Goal: Task Accomplishment & Management: Manage account settings

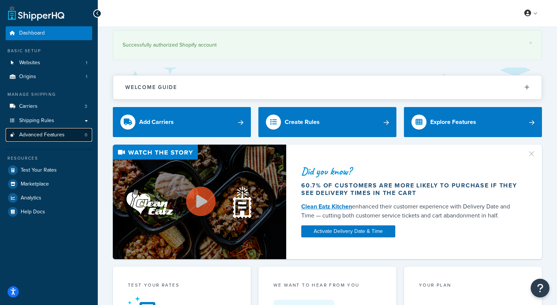
click at [55, 131] on link "Advanced Features 0" at bounding box center [49, 135] width 86 height 14
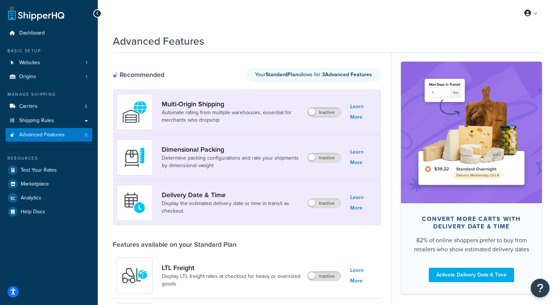
click at [312, 113] on span at bounding box center [311, 112] width 7 height 7
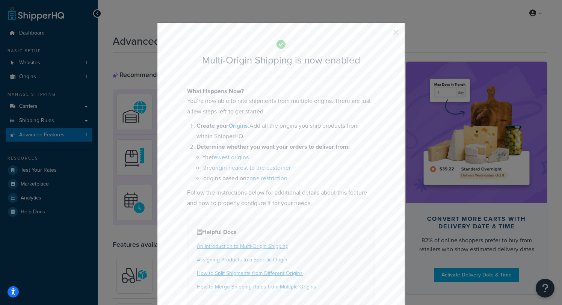
click at [386, 34] on button "button" at bounding box center [385, 35] width 2 height 2
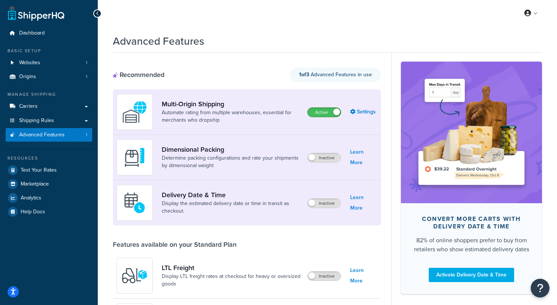
click at [334, 111] on span at bounding box center [336, 112] width 7 height 7
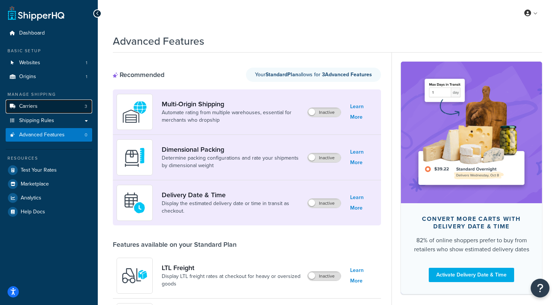
click at [44, 108] on link "Carriers 3" at bounding box center [49, 107] width 86 height 14
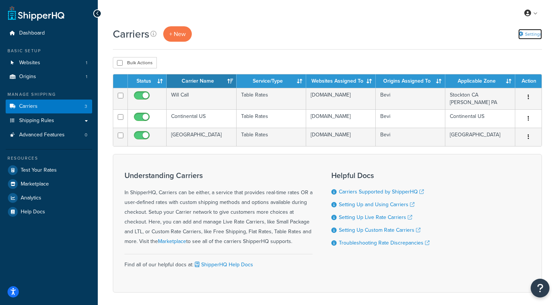
click at [535, 33] on link "Settings" at bounding box center [530, 34] width 24 height 11
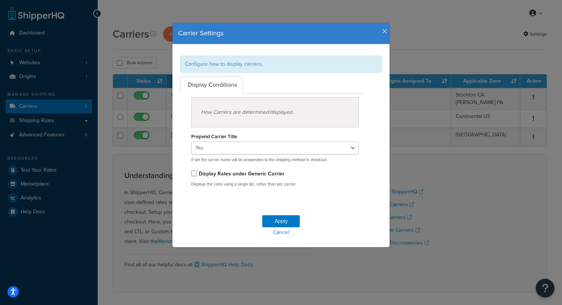
click at [378, 30] on h4 "Carrier Settings" at bounding box center [281, 34] width 206 height 10
drag, startPoint x: 383, startPoint y: 30, endPoint x: 393, endPoint y: 27, distance: 10.8
click at [382, 30] on icon "button" at bounding box center [384, 31] width 5 height 7
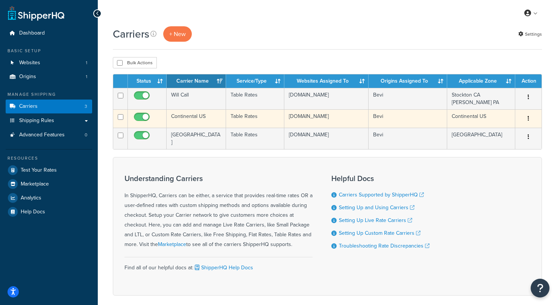
click at [527, 117] on button "button" at bounding box center [528, 119] width 11 height 12
click at [495, 133] on link "Edit" at bounding box center [497, 133] width 59 height 15
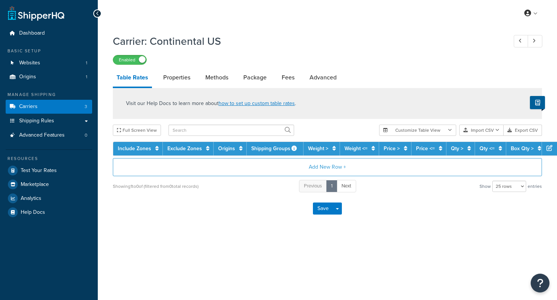
select select "25"
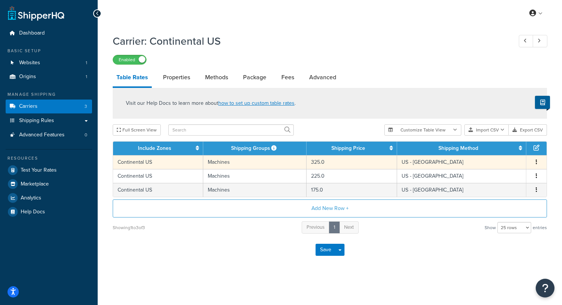
click at [537, 163] on icon "button" at bounding box center [537, 161] width 2 height 5
click at [499, 147] on div "Edit" at bounding box center [498, 148] width 53 height 15
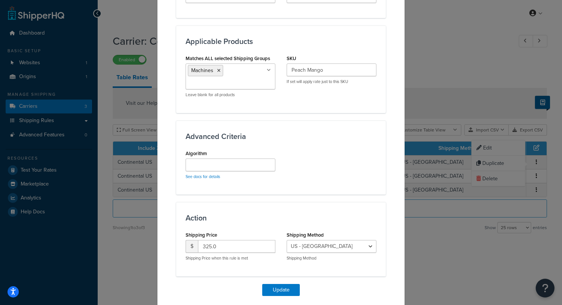
scroll to position [394, 0]
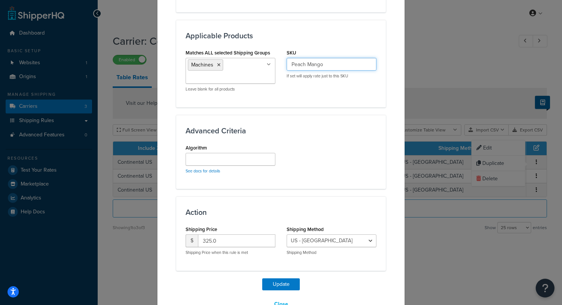
click at [308, 65] on input "Peach Mango" at bounding box center [332, 64] width 90 height 13
click at [298, 86] on div "Matches ALL selected Shipping Groups Machines BiB All Products not assigned to …" at bounding box center [281, 72] width 202 height 50
click at [307, 64] on input "Peach Mango" at bounding box center [332, 64] width 90 height 13
click at [307, 85] on div "Matches ALL selected Shipping Groups Machines BiB All Products not assigned to …" at bounding box center [281, 72] width 202 height 50
click at [317, 67] on input "Peach Mango" at bounding box center [332, 64] width 90 height 13
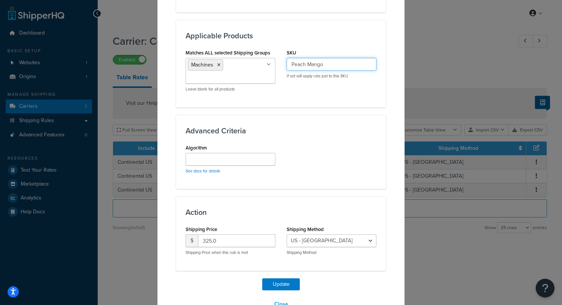
click at [317, 67] on input "Peach Mango" at bounding box center [332, 64] width 90 height 13
click at [313, 95] on div "Matches ALL selected Shipping Groups Machines BiB All Products not assigned to …" at bounding box center [281, 72] width 202 height 50
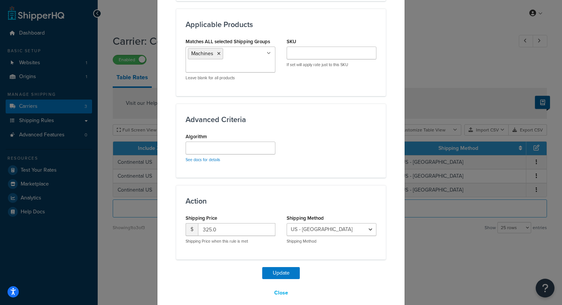
scroll to position [414, 0]
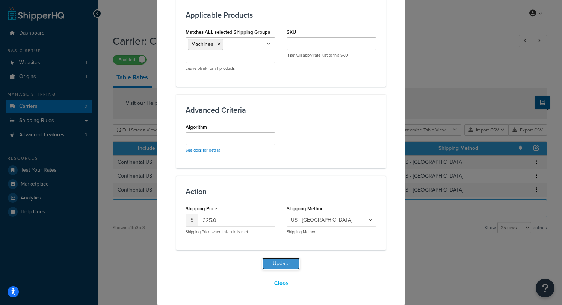
click at [280, 265] on button "Update" at bounding box center [281, 264] width 38 height 12
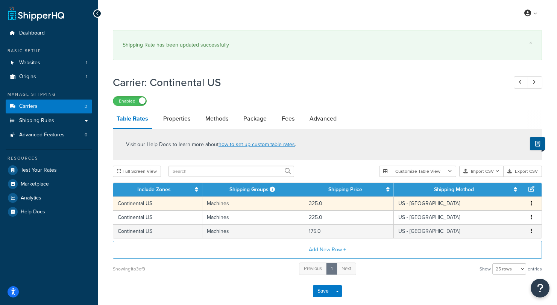
click at [532, 206] on button "button" at bounding box center [531, 204] width 6 height 8
click at [488, 185] on div "Edit" at bounding box center [493, 189] width 53 height 15
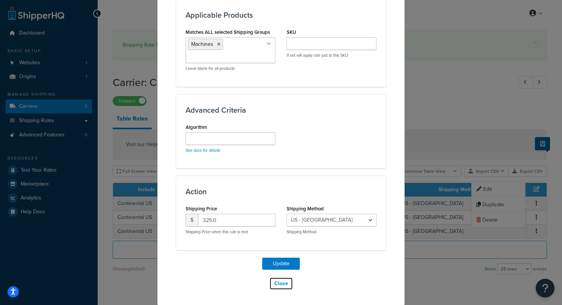
click at [276, 285] on button "Close" at bounding box center [282, 283] width 24 height 13
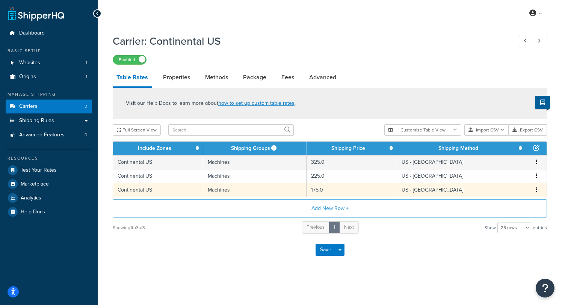
click at [536, 191] on icon "button" at bounding box center [537, 189] width 2 height 5
click at [495, 175] on div "Edit" at bounding box center [498, 175] width 53 height 15
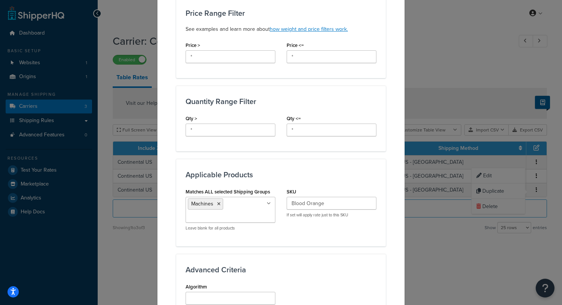
scroll to position [288, 0]
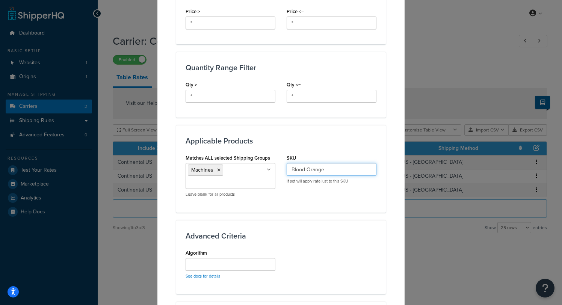
click at [308, 170] on input "Blood Orange" at bounding box center [332, 169] width 90 height 13
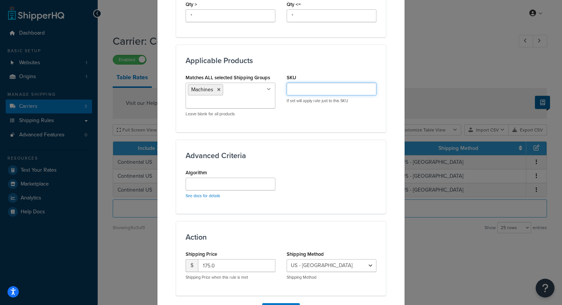
scroll to position [414, 0]
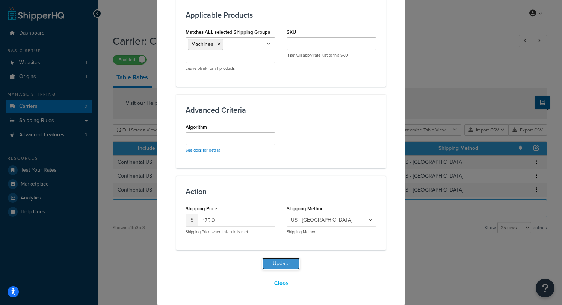
click at [284, 263] on button "Update" at bounding box center [281, 264] width 38 height 12
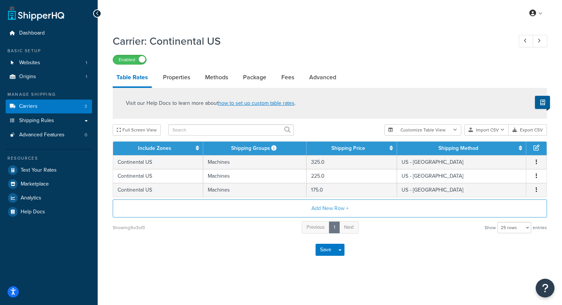
click at [114, 248] on div "Save Save Dropdown Save and Edit" at bounding box center [330, 250] width 435 height 31
click at [49, 170] on span "Test Your Rates" at bounding box center [39, 170] width 36 height 6
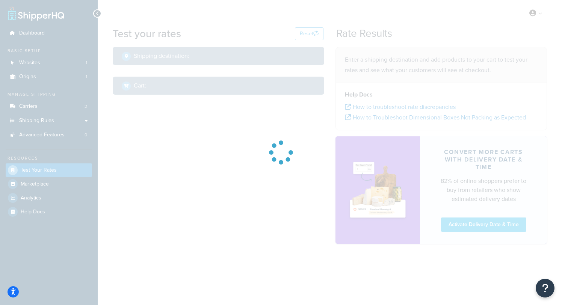
select select "TX"
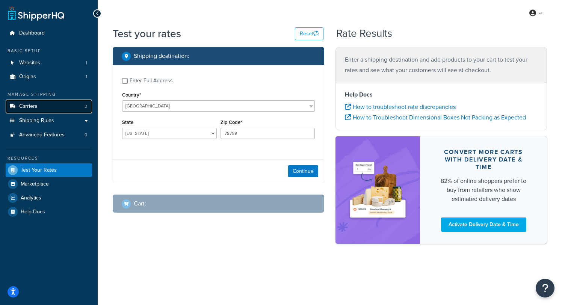
click at [39, 109] on link "Carriers 3" at bounding box center [49, 107] width 86 height 14
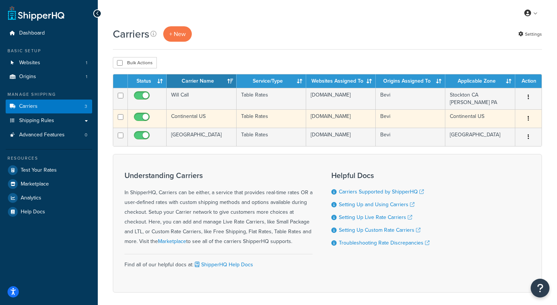
click at [528, 118] on icon "button" at bounding box center [528, 118] width 2 height 5
click at [511, 137] on link "Edit" at bounding box center [497, 133] width 59 height 15
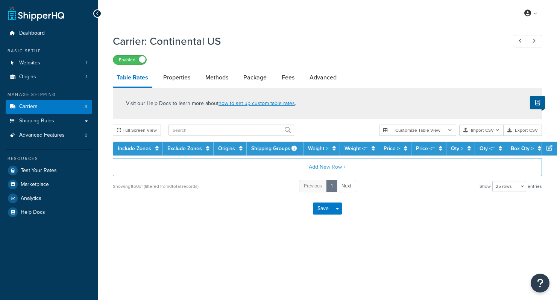
select select "25"
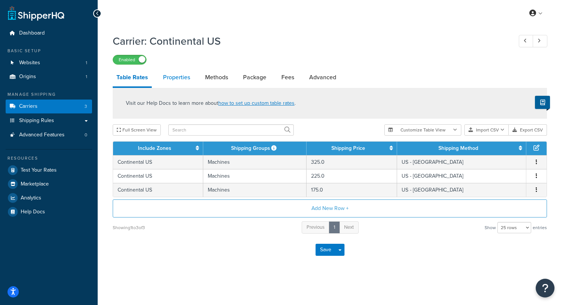
click at [180, 77] on link "Properties" at bounding box center [176, 77] width 35 height 18
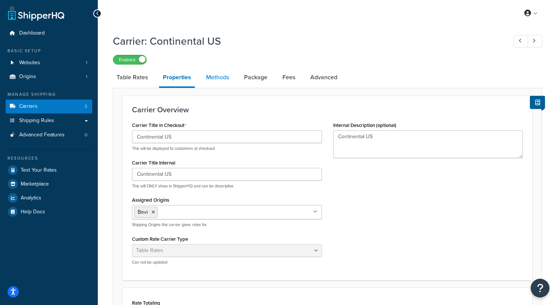
click at [213, 77] on link "Methods" at bounding box center [217, 77] width 30 height 18
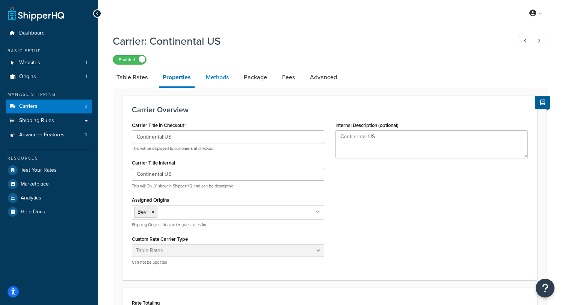
select select "25"
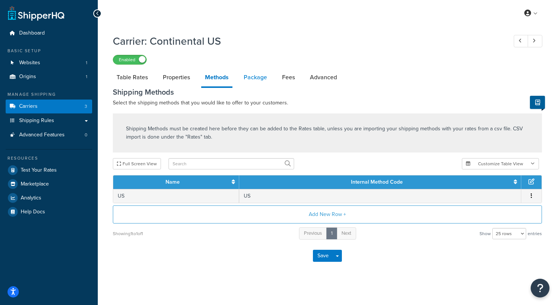
click at [251, 76] on link "Package" at bounding box center [255, 77] width 31 height 18
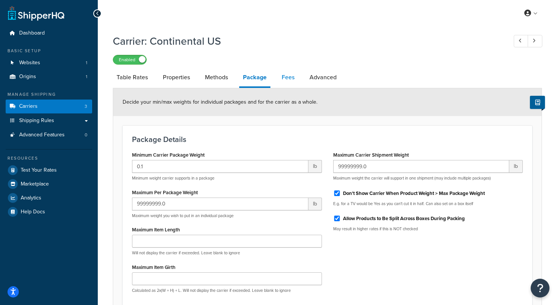
click at [285, 80] on link "Fees" at bounding box center [288, 77] width 20 height 18
select select "AFTER"
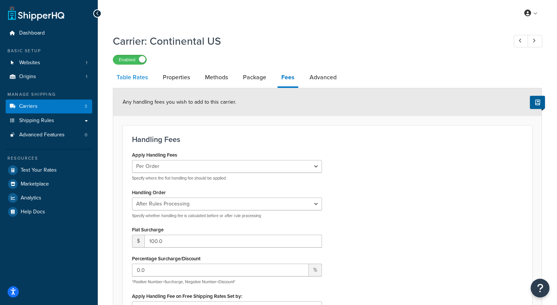
click at [129, 76] on link "Table Rates" at bounding box center [132, 77] width 39 height 18
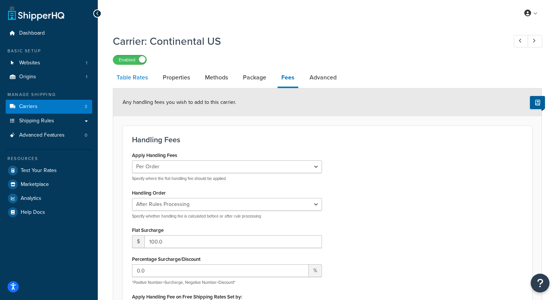
select select "25"
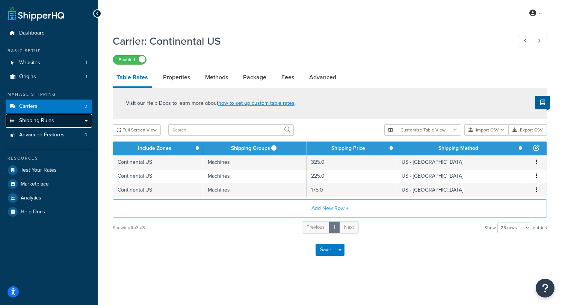
click at [33, 121] on span "Shipping Rules" at bounding box center [36, 121] width 35 height 6
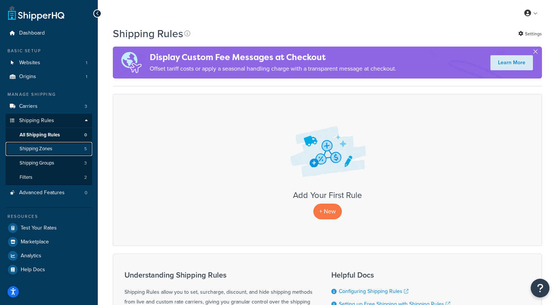
click at [41, 148] on span "Shipping Zones" at bounding box center [36, 149] width 33 height 6
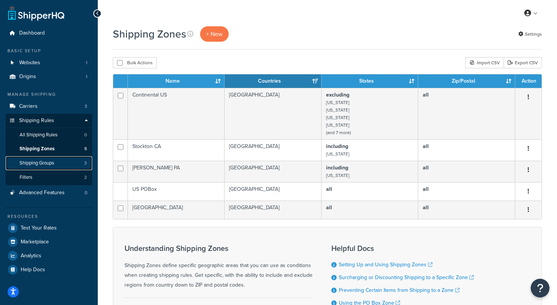
click at [47, 162] on span "Shipping Groups" at bounding box center [37, 163] width 35 height 6
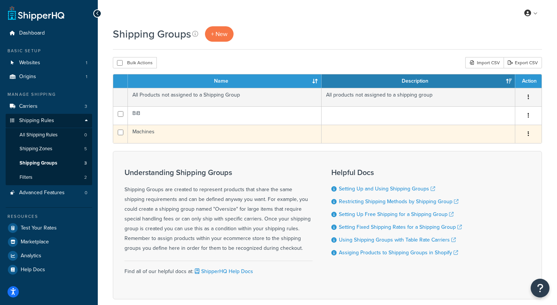
click at [529, 135] on button "button" at bounding box center [528, 134] width 11 height 12
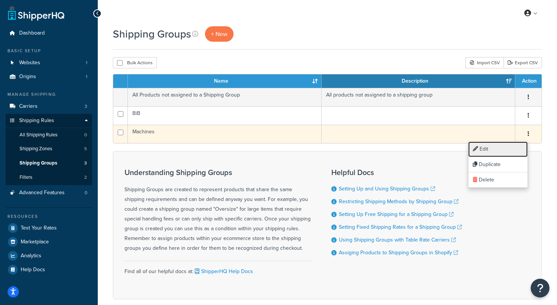
click at [508, 152] on link "Edit" at bounding box center [497, 149] width 59 height 15
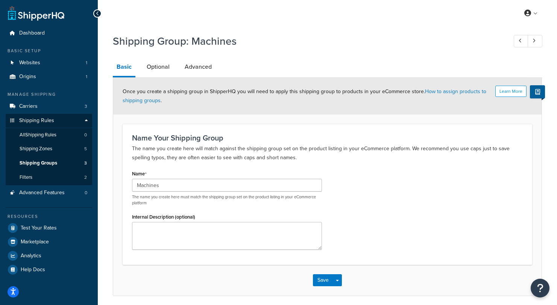
scroll to position [2, 0]
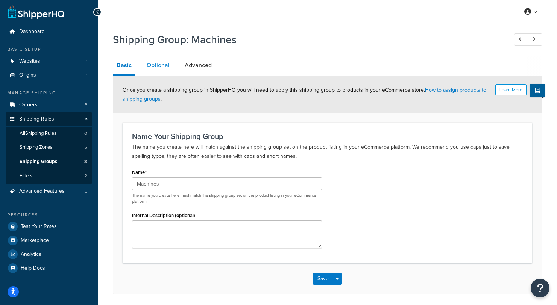
click at [161, 62] on link "Optional" at bounding box center [158, 65] width 30 height 18
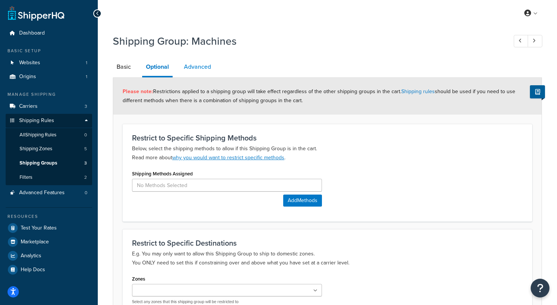
click at [205, 66] on link "Advanced" at bounding box center [197, 67] width 35 height 18
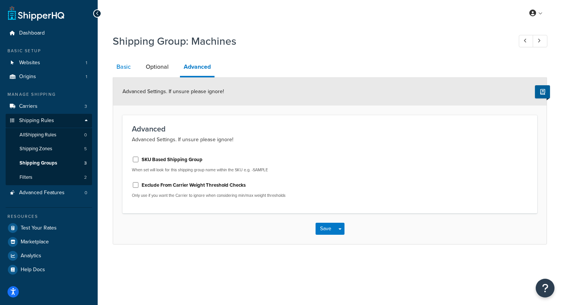
click at [127, 66] on link "Basic" at bounding box center [124, 67] width 22 height 18
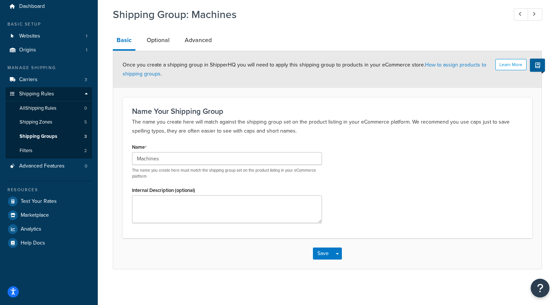
scroll to position [29, 0]
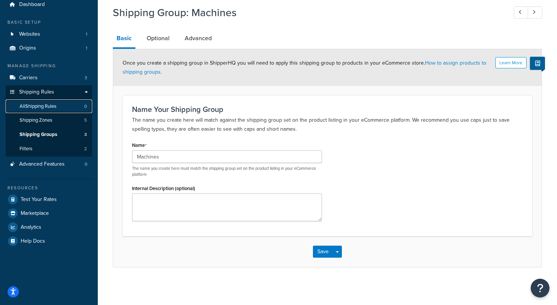
click at [49, 106] on span "All Shipping Rules" at bounding box center [38, 106] width 37 height 6
click at [38, 104] on span "All Shipping Rules" at bounding box center [38, 106] width 37 height 6
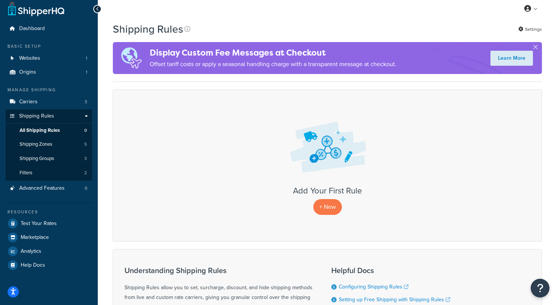
scroll to position [9, 0]
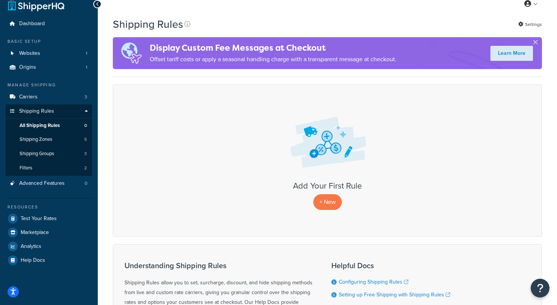
click at [535, 43] on button "button" at bounding box center [535, 44] width 2 height 2
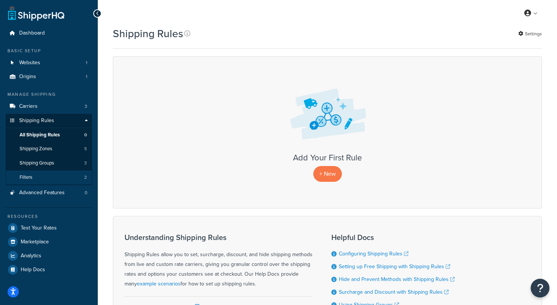
scroll to position [0, 0]
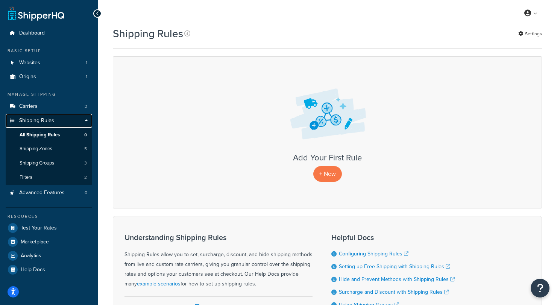
click at [86, 121] on link "Shipping Rules" at bounding box center [49, 121] width 86 height 14
click at [85, 119] on link "Shipping Rules" at bounding box center [49, 121] width 86 height 14
click at [58, 108] on link "Carriers 3" at bounding box center [49, 107] width 86 height 14
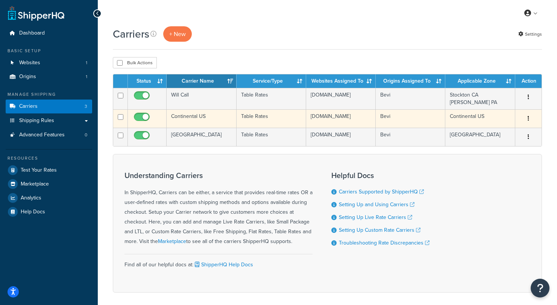
click at [526, 117] on button "button" at bounding box center [528, 119] width 11 height 12
click at [497, 135] on link "Edit" at bounding box center [497, 133] width 59 height 15
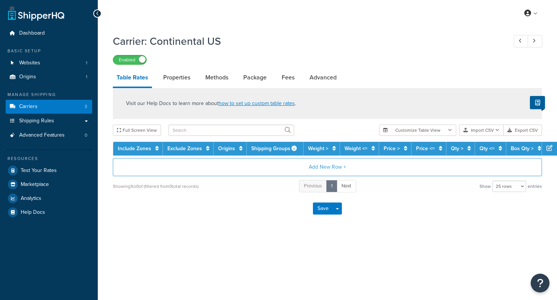
select select "25"
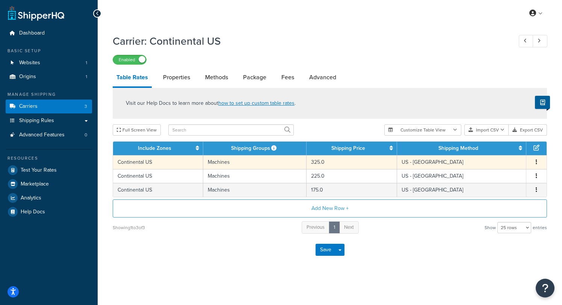
click at [135, 166] on td "Continental US" at bounding box center [158, 162] width 90 height 14
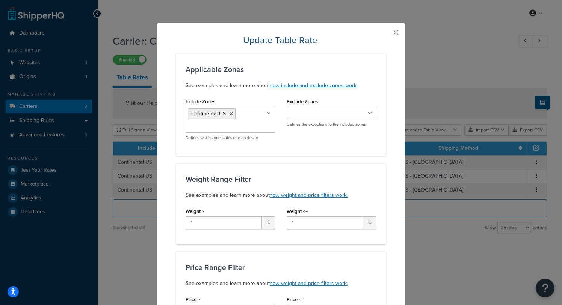
click at [386, 34] on button "button" at bounding box center [385, 35] width 2 height 2
click at [394, 33] on div "Carrier: Continental US Enabled" at bounding box center [330, 47] width 435 height 35
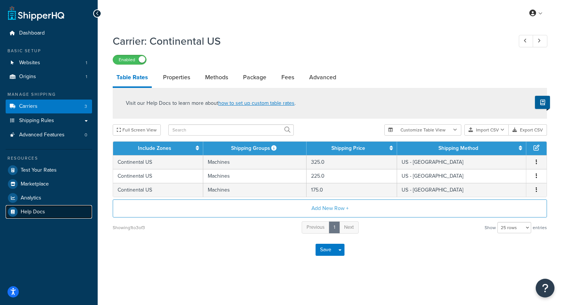
click at [35, 210] on span "Help Docs" at bounding box center [33, 212] width 24 height 6
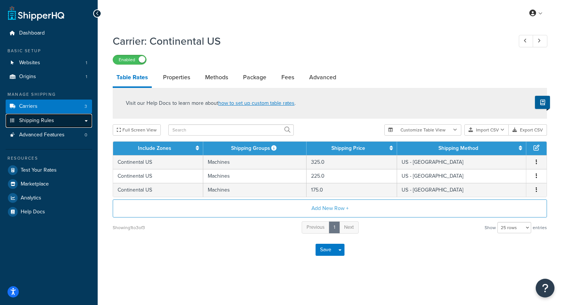
click at [85, 121] on link "Shipping Rules" at bounding box center [49, 121] width 86 height 14
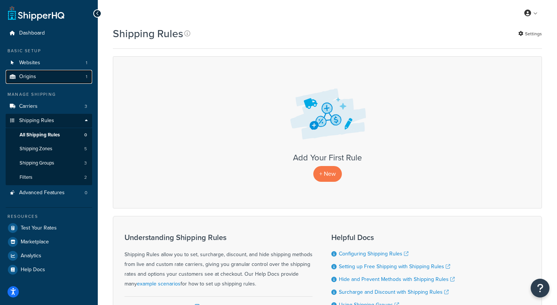
click at [63, 77] on link "Origins 1" at bounding box center [49, 77] width 86 height 14
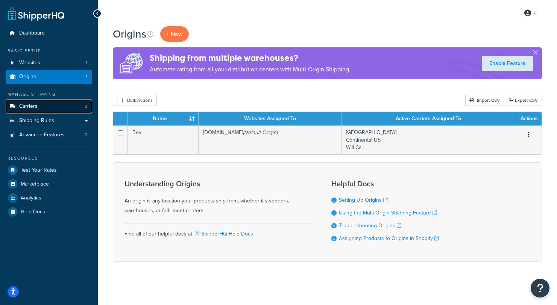
click at [46, 109] on link "Carriers 3" at bounding box center [49, 107] width 86 height 14
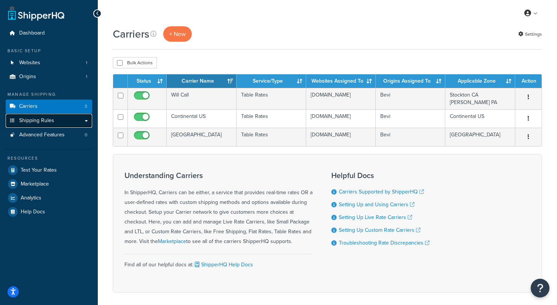
click at [45, 126] on link "Shipping Rules" at bounding box center [49, 121] width 86 height 14
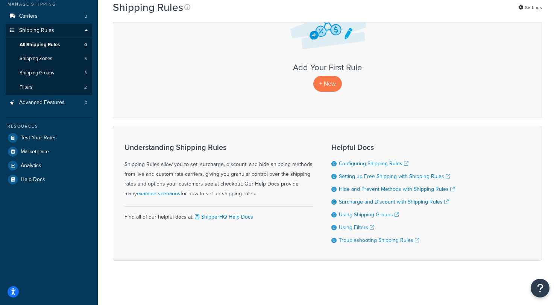
scroll to position [91, 0]
